Goal: Task Accomplishment & Management: Use online tool/utility

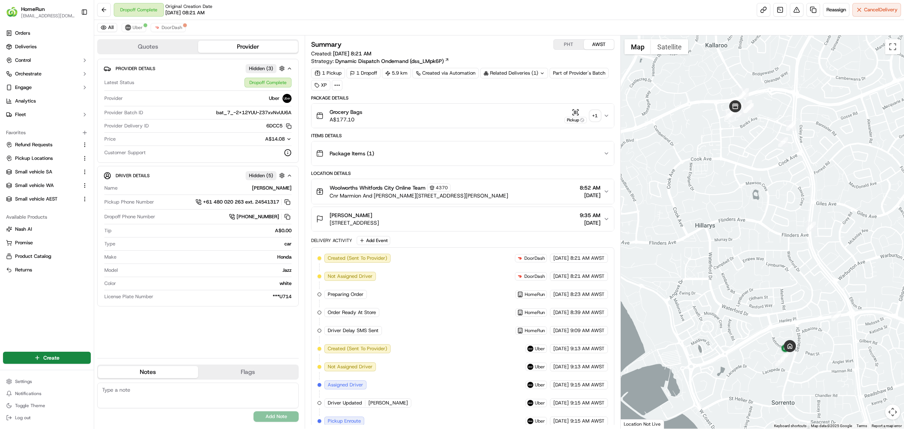
click at [597, 115] on div "+ 1" at bounding box center [595, 115] width 11 height 11
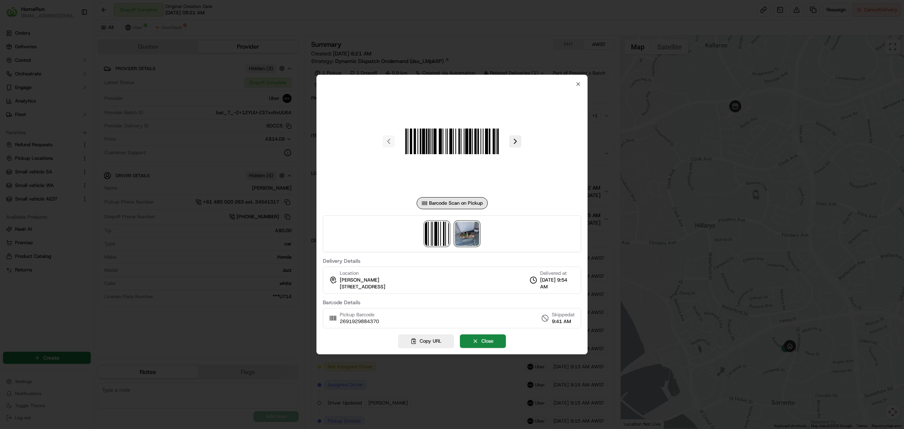
click at [466, 232] on img at bounding box center [467, 234] width 24 height 24
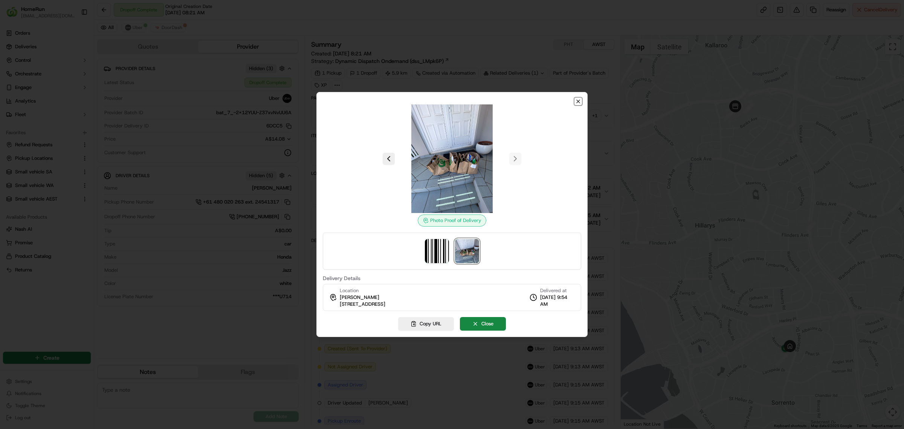
click at [579, 100] on icon "button" at bounding box center [578, 101] width 6 height 6
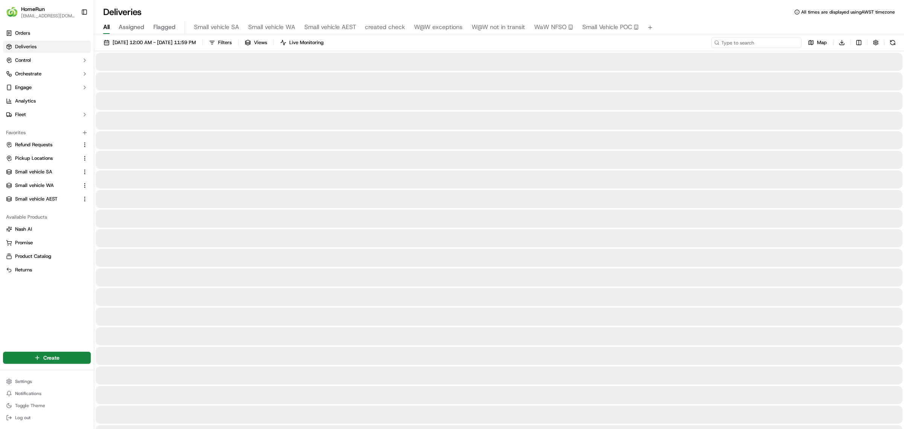
click at [745, 41] on input at bounding box center [756, 42] width 90 height 11
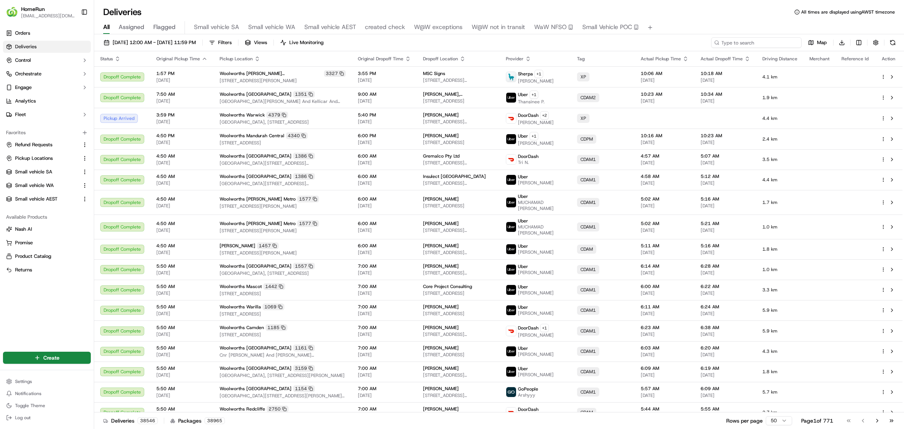
paste input "269556048"
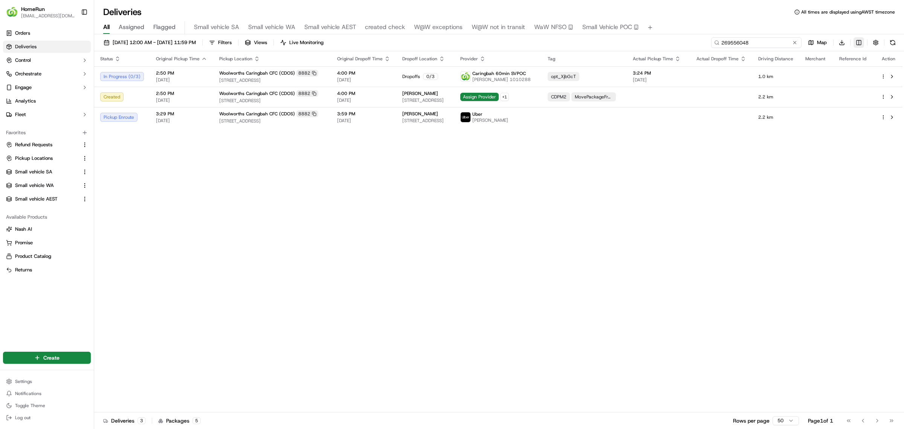
type input "269556048"
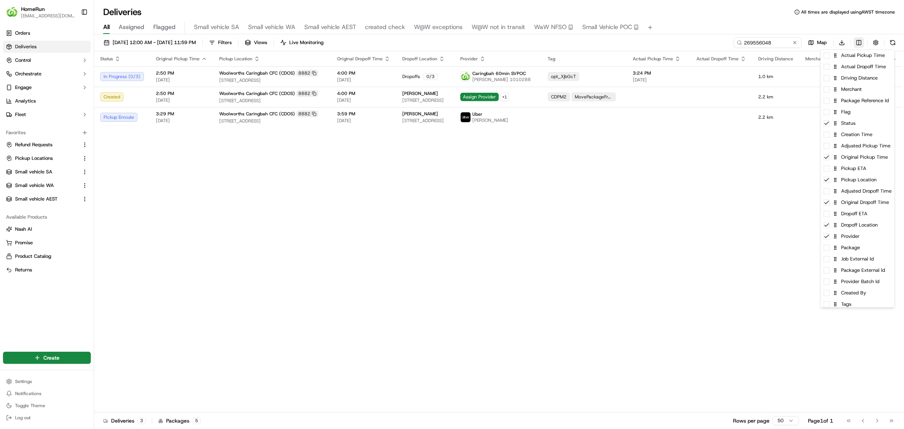
click at [860, 42] on html "HomeRun ewilliams1@woolworths.com.au Toggle Sidebar Orders Deliveries Control O…" at bounding box center [452, 214] width 904 height 429
click at [853, 103] on div "Package Reference Id" at bounding box center [858, 100] width 74 height 11
click at [853, 261] on div "Job External Id" at bounding box center [858, 258] width 74 height 11
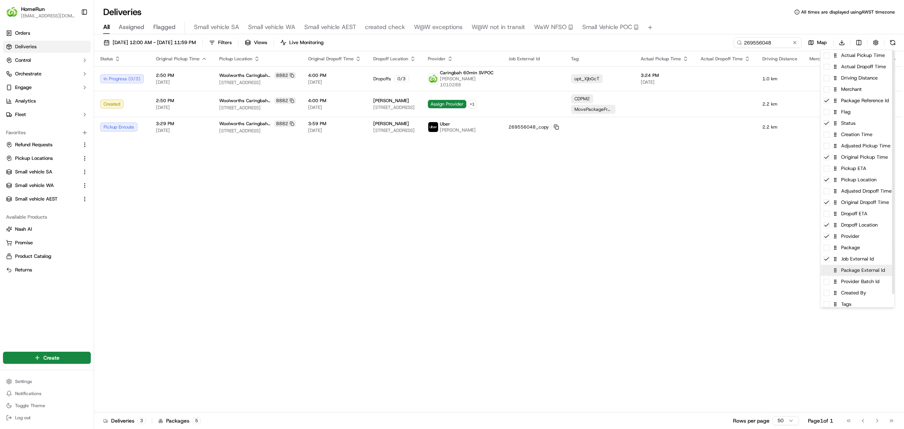
click at [858, 274] on div "Package External Id" at bounding box center [858, 269] width 74 height 11
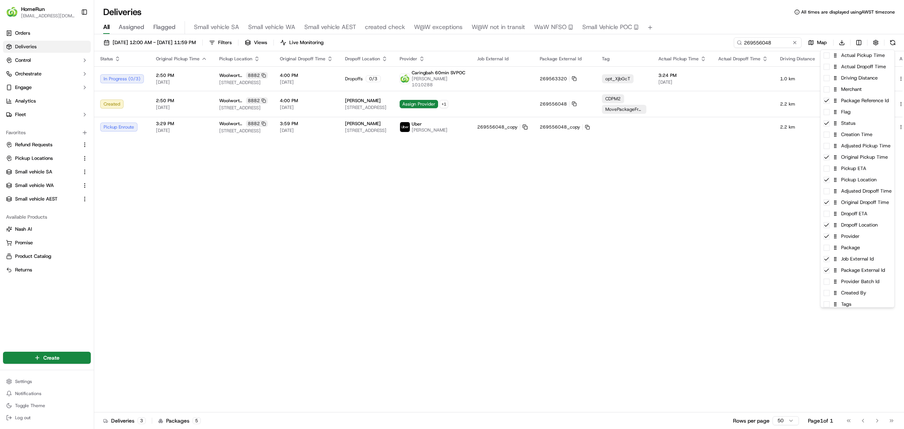
click at [505, 237] on html "HomeRun ewilliams1@woolworths.com.au Toggle Sidebar Orders Deliveries Control O…" at bounding box center [452, 214] width 904 height 429
